Goal: Task Accomplishment & Management: Manage account settings

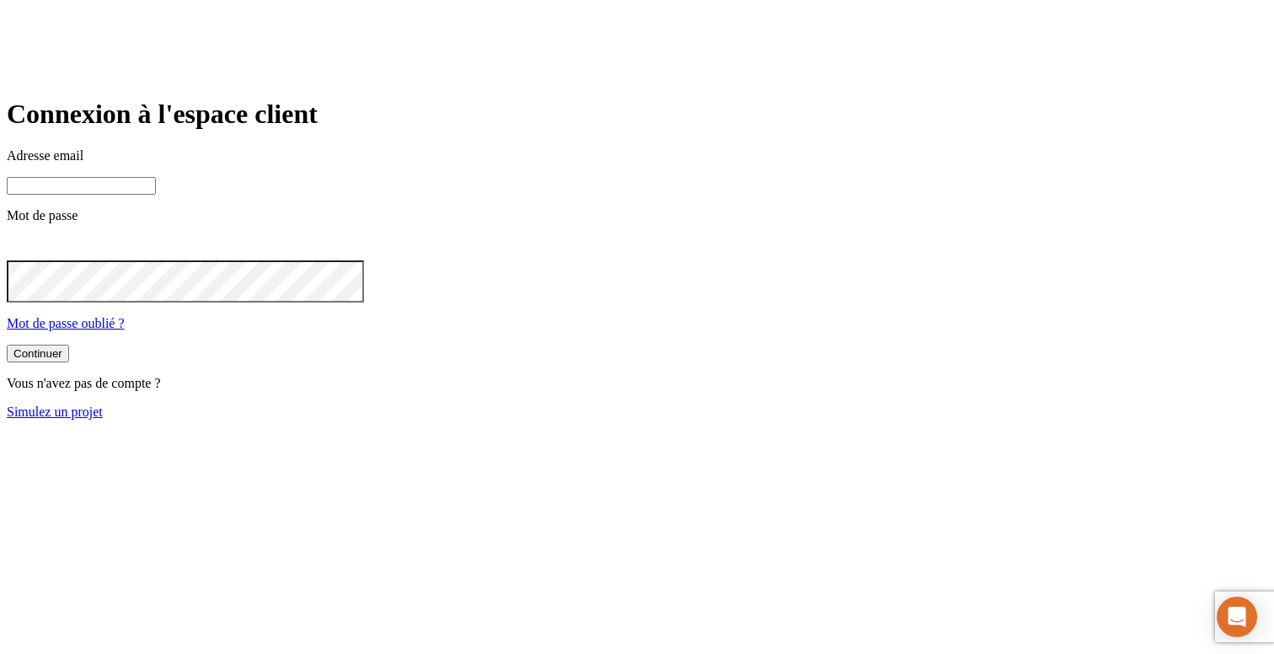
type input "[PERSON_NAME][DOMAIN_NAME][EMAIL_ADDRESS][DOMAIN_NAME]"
click at [103, 419] on link "Simulez un projet" at bounding box center [55, 412] width 96 height 14
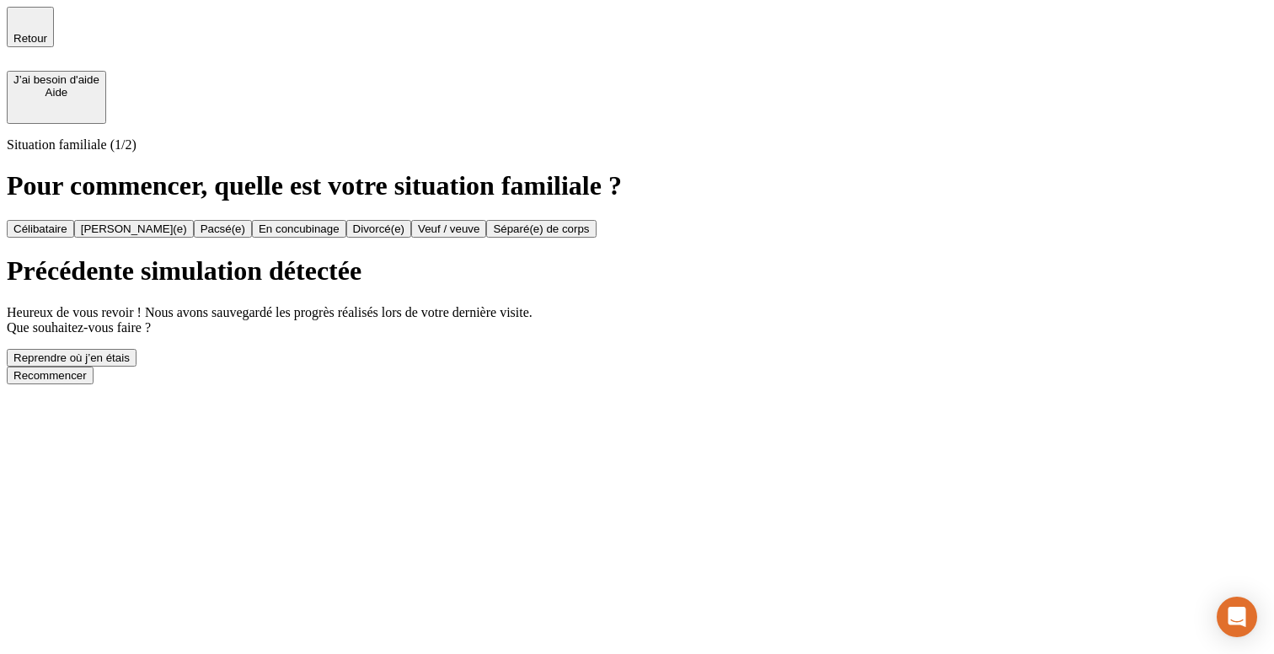
click at [130, 364] on div "Reprendre où j’en étais" at bounding box center [71, 357] width 116 height 13
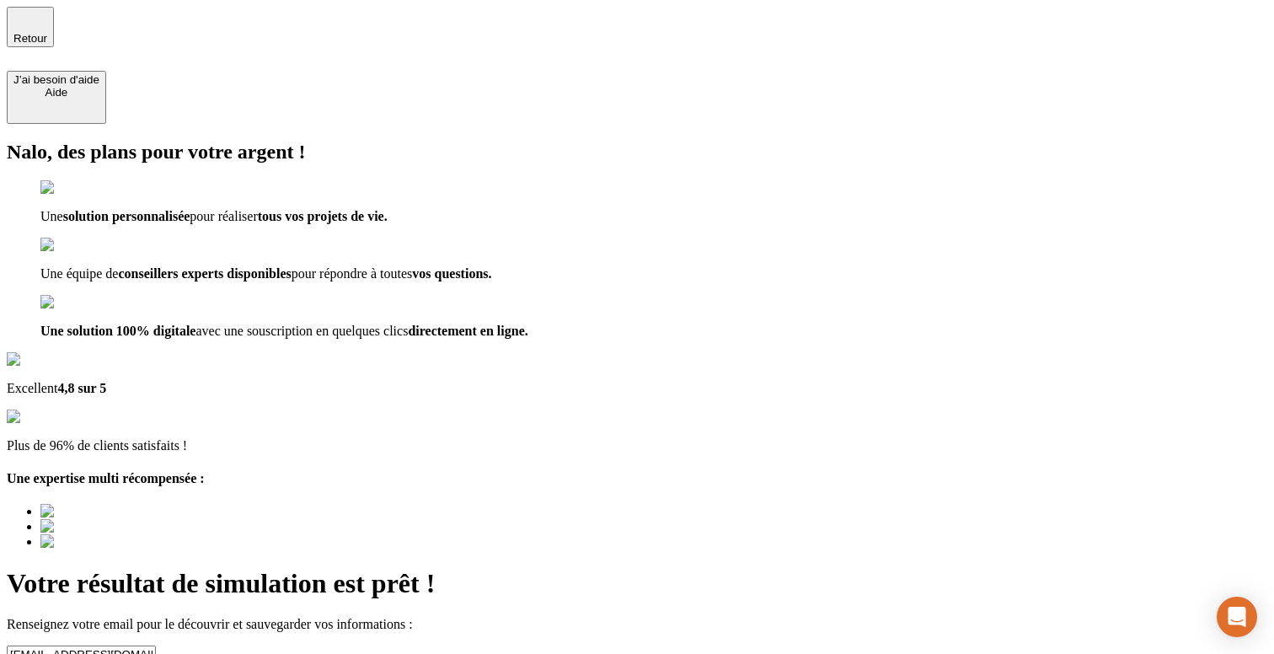
click at [47, 32] on span "Retour" at bounding box center [30, 38] width 34 height 13
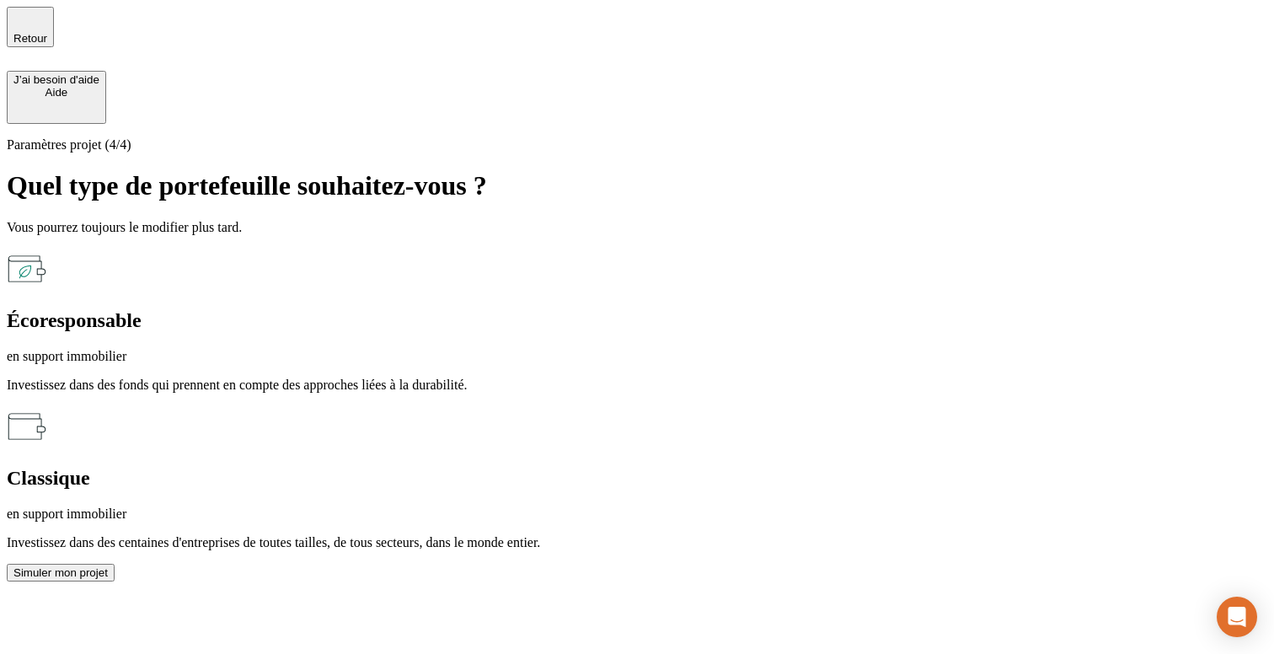
click at [47, 32] on span "Retour" at bounding box center [30, 38] width 34 height 13
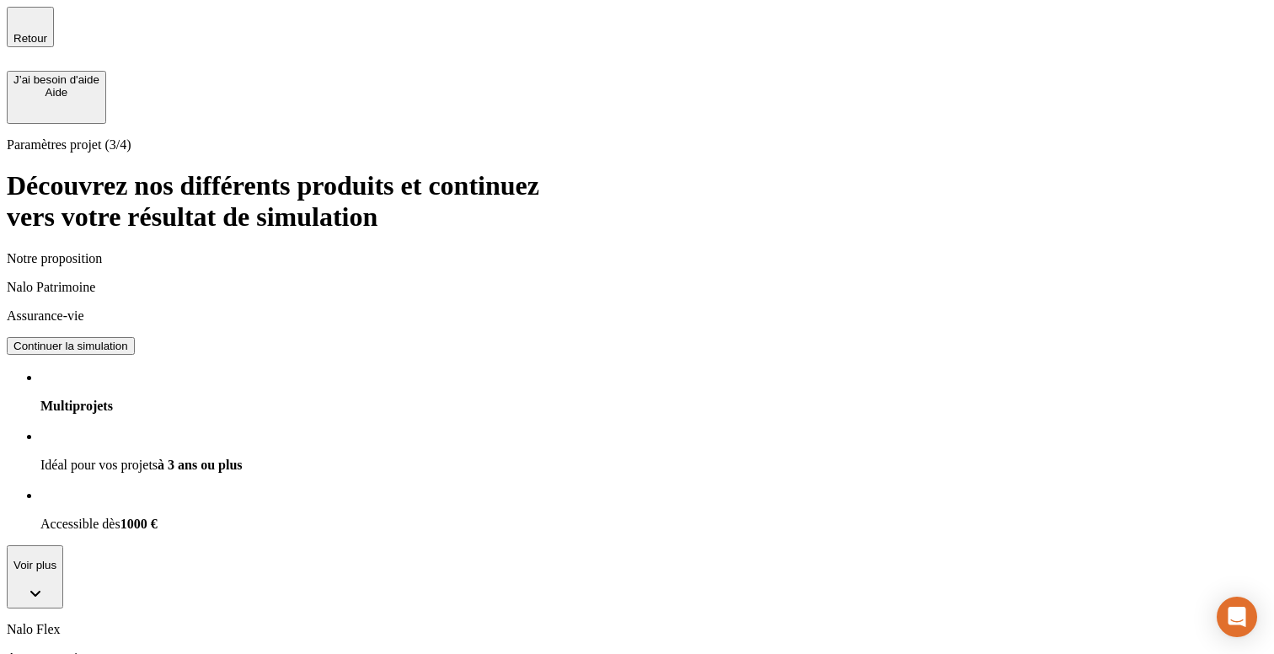
click at [47, 32] on span "Retour" at bounding box center [30, 38] width 34 height 13
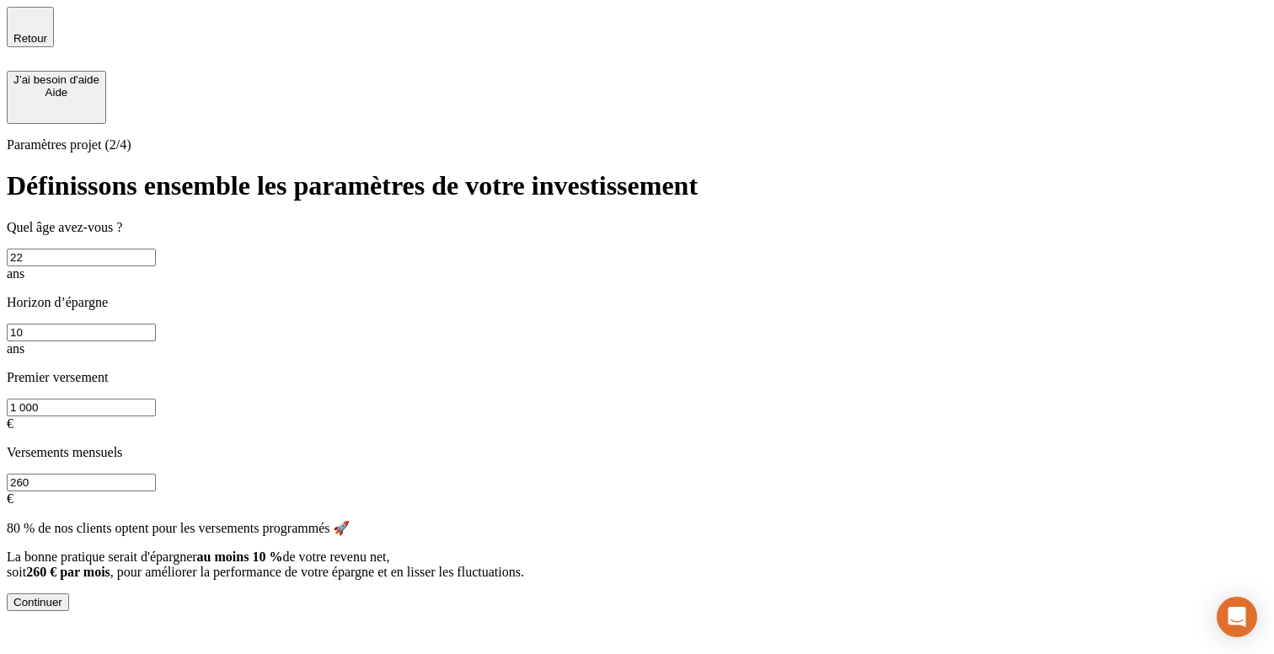
click at [47, 32] on span "Retour" at bounding box center [30, 38] width 34 height 13
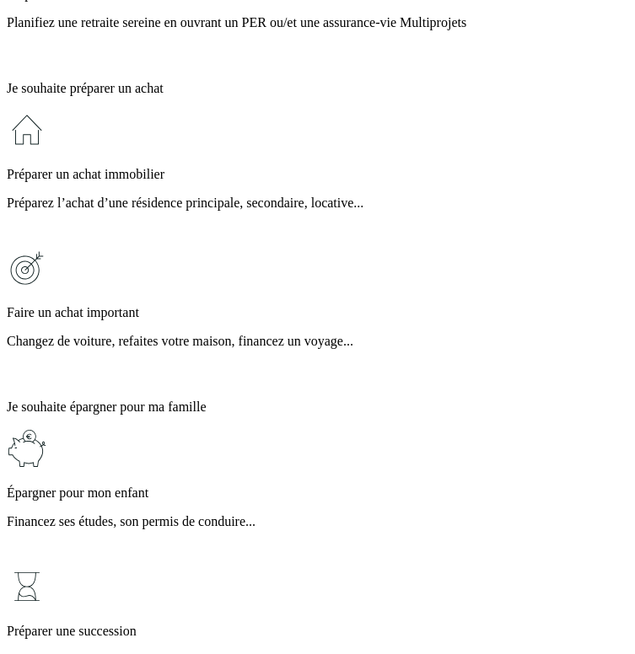
scroll to position [551, 0]
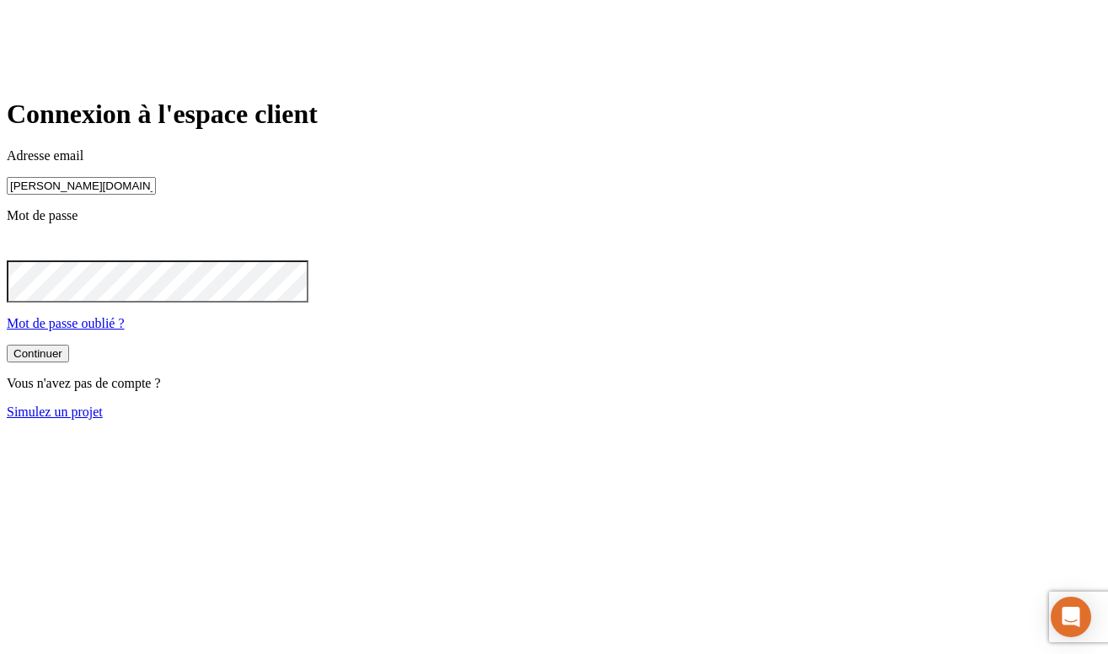
click at [156, 195] on input "james.bond+300@nalo.fr" at bounding box center [81, 186] width 149 height 18
paste input "7468"
type input "james.bond+37468@nalo.fr"
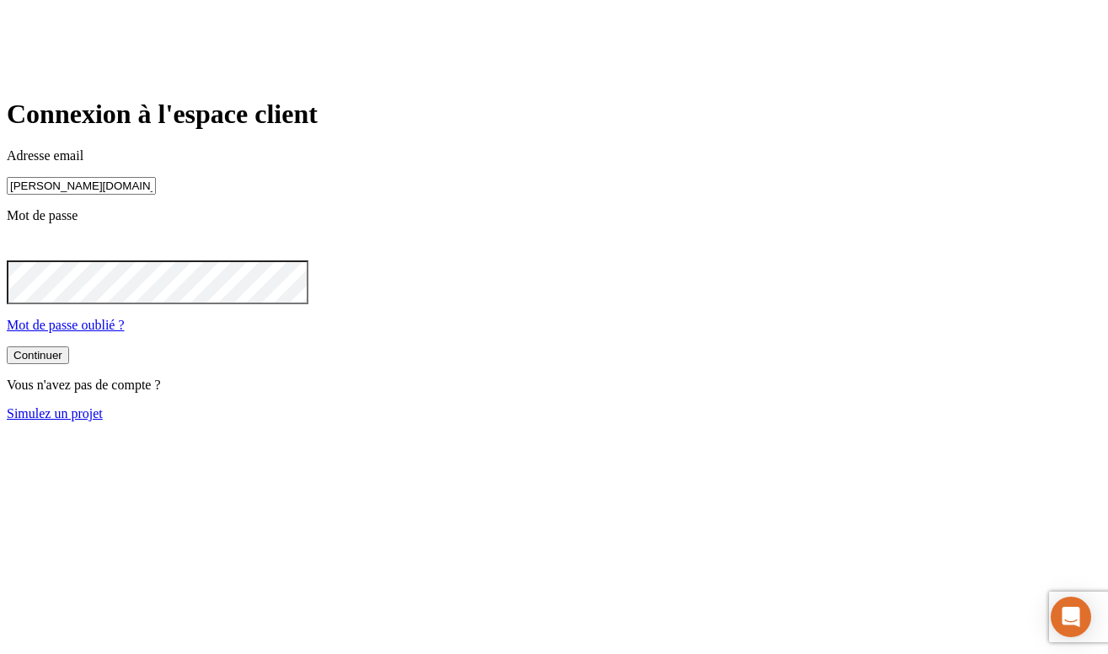
click at [514, 421] on div "Continuer Vous n'avez pas de compte ? Simulez un projet" at bounding box center [554, 383] width 1095 height 75
click at [69, 362] on button "Continuer" at bounding box center [38, 354] width 62 height 18
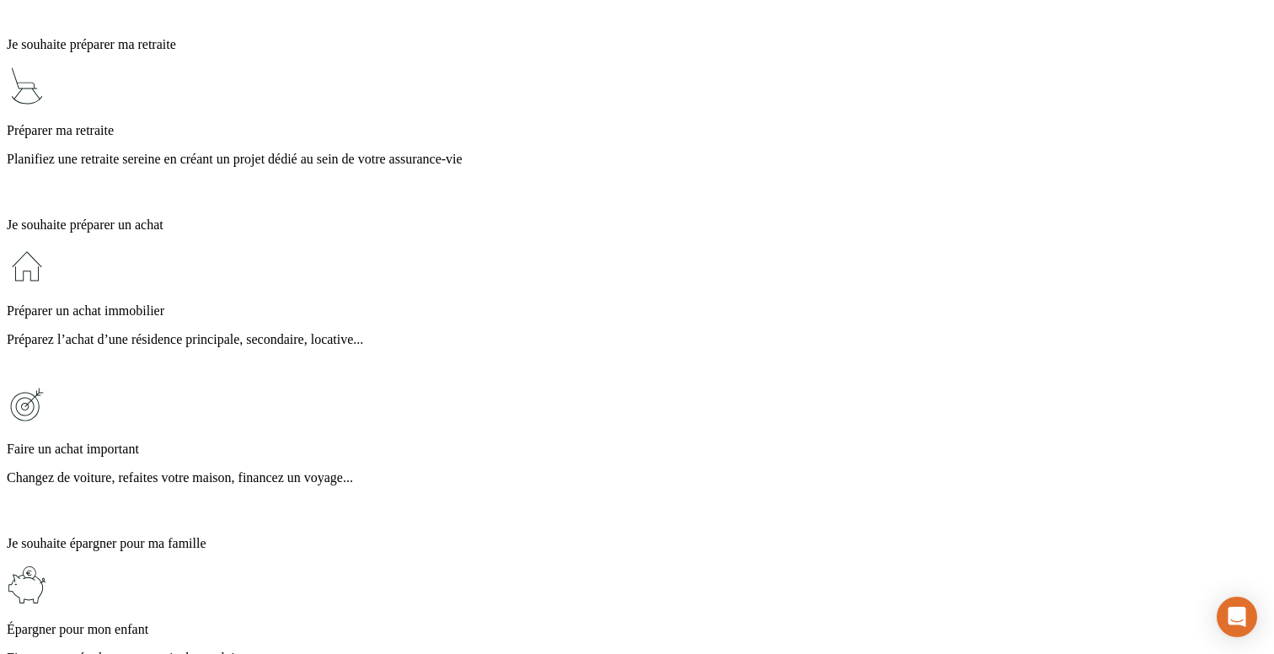
scroll to position [207, 0]
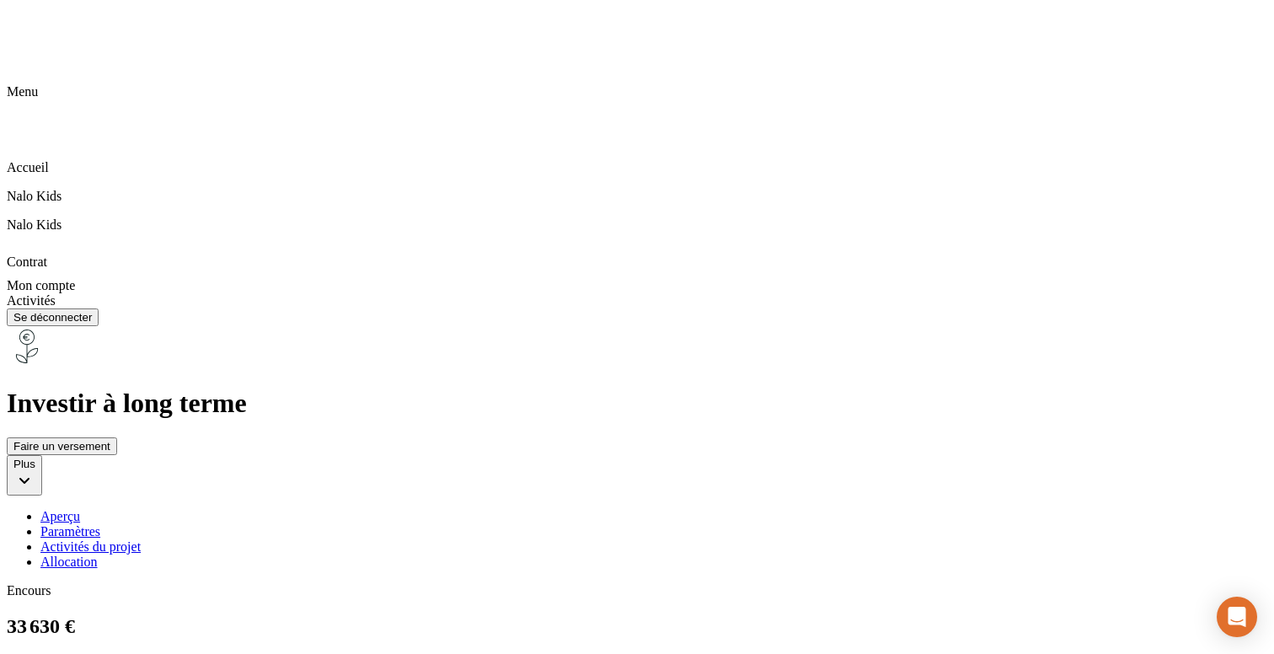
click at [29, 478] on icon at bounding box center [24, 481] width 10 height 6
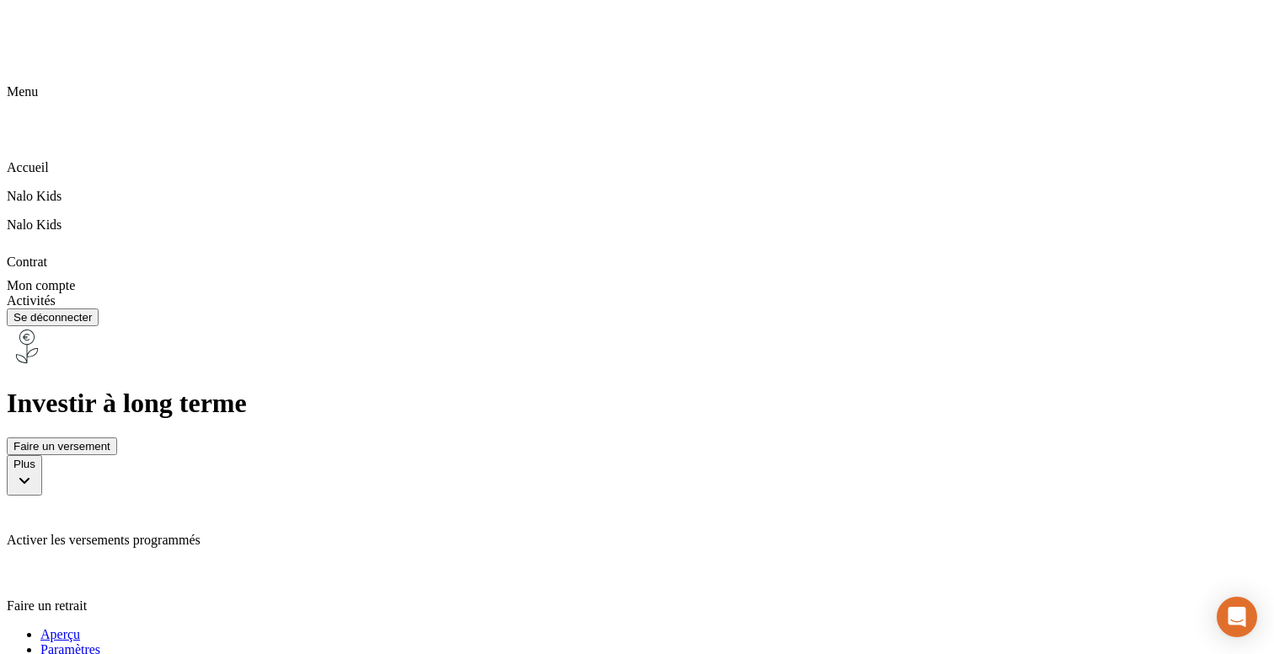
click at [1107, 598] on p "Faire un retrait" at bounding box center [637, 605] width 1261 height 15
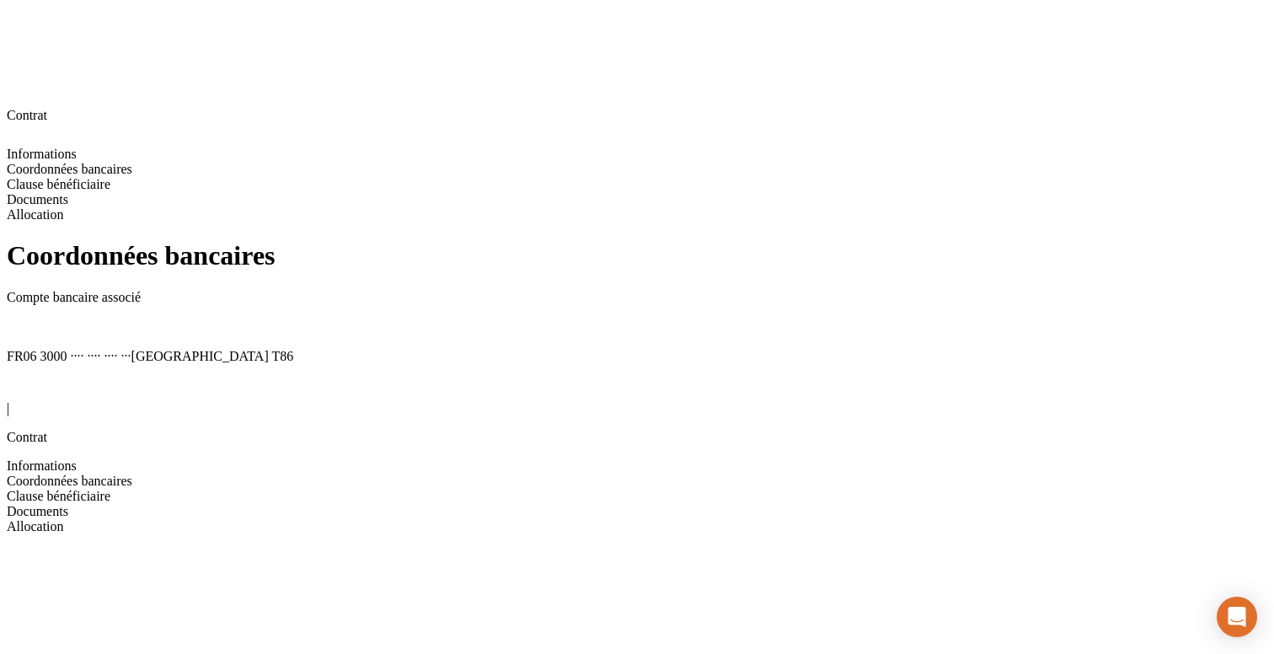
click at [77, 458] on span "Clause bénéficiaire" at bounding box center [42, 465] width 70 height 14
